Goal: Task Accomplishment & Management: Manage account settings

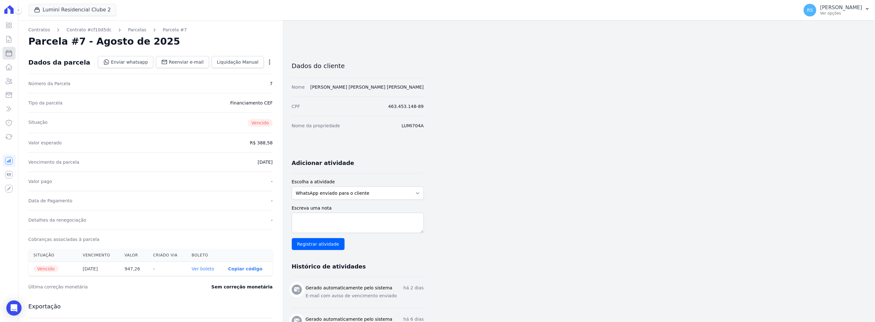
click at [10, 53] on icon at bounding box center [9, 53] width 8 height 8
select select
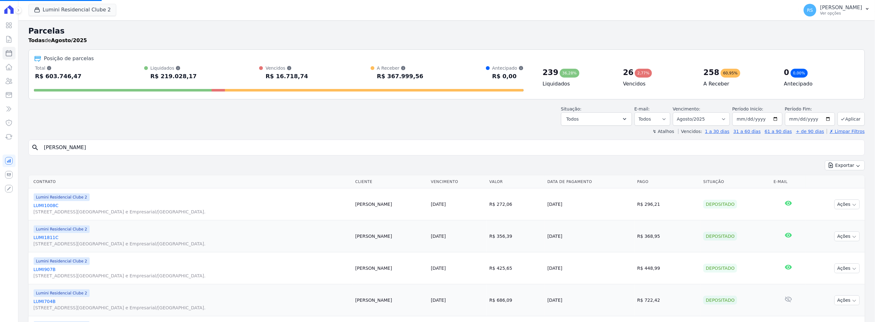
click at [186, 149] on input "[PERSON_NAME]" at bounding box center [451, 147] width 822 height 13
select select
click at [186, 149] on input "search" at bounding box center [451, 147] width 822 height 13
type input "[PERSON_NAME]"
select select
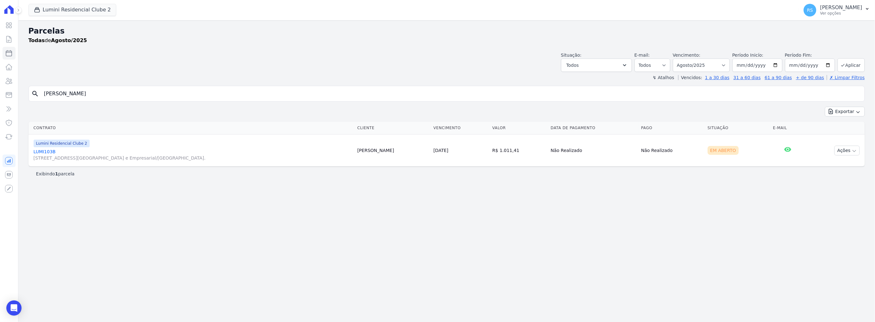
click at [52, 149] on link "LUMI103B [STREET_ADDRESS][GEOGRAPHIC_DATA] e Empresarial/[GEOGRAPHIC_DATA]." at bounding box center [193, 155] width 319 height 13
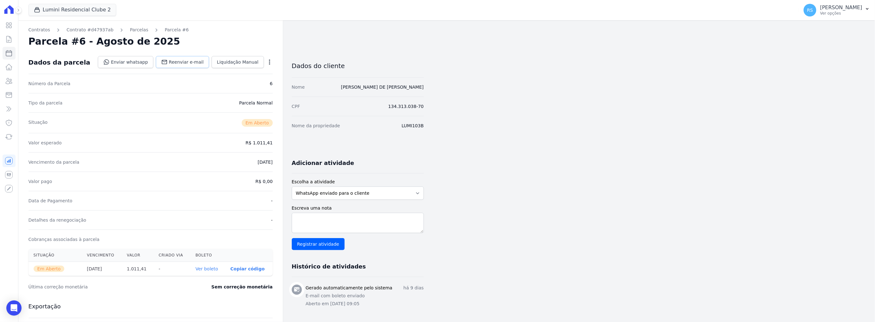
click at [189, 62] on span "Reenviar e-mail" at bounding box center [186, 62] width 35 height 6
